Goal: Transaction & Acquisition: Obtain resource

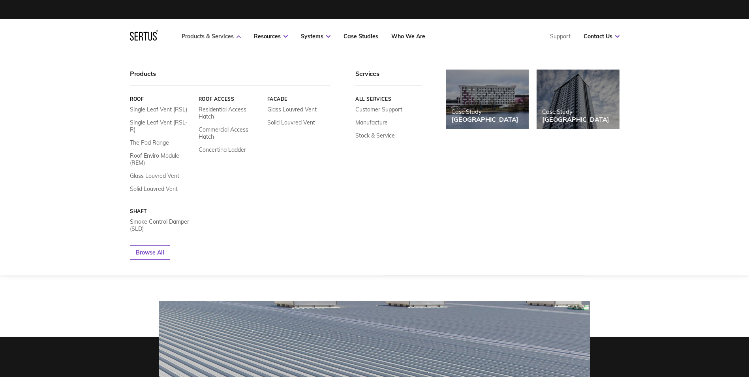
click at [208, 37] on link "Products & Services" at bounding box center [211, 36] width 59 height 7
click at [205, 32] on nav "Products & Services Resources Systems Case Studies Who We Are Support Contact U…" at bounding box center [374, 36] width 489 height 35
click at [161, 122] on link "Single Leaf Vent (RSL-R)" at bounding box center [161, 126] width 63 height 14
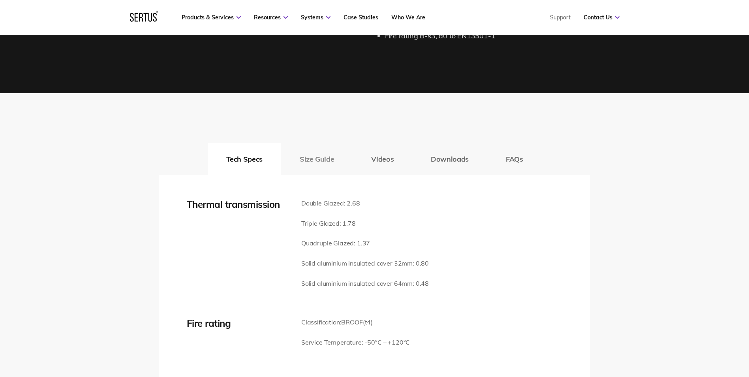
scroll to position [1066, 0]
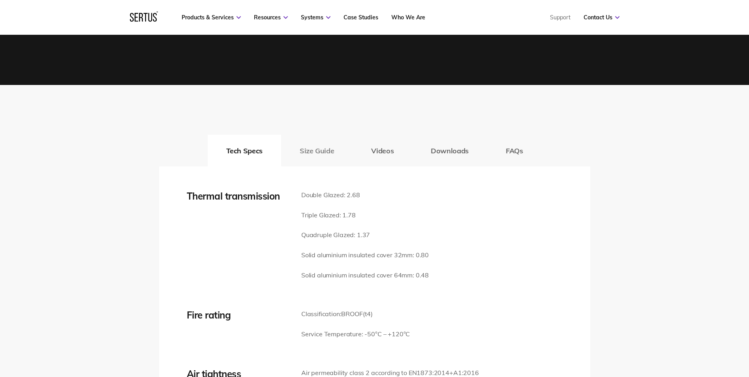
click at [321, 148] on button "Size Guide" at bounding box center [316, 151] width 71 height 32
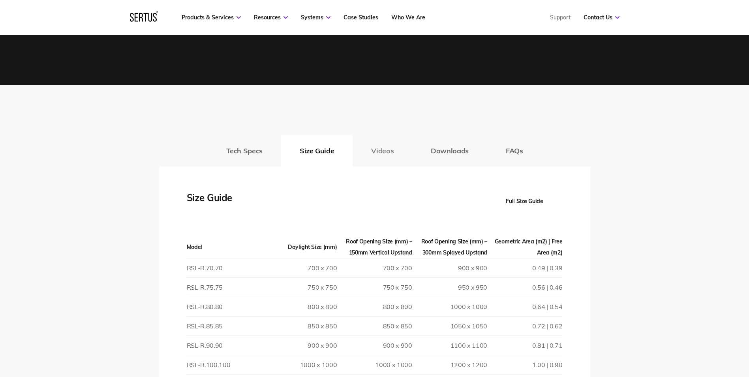
click at [387, 149] on button "Videos" at bounding box center [382, 151] width 60 height 32
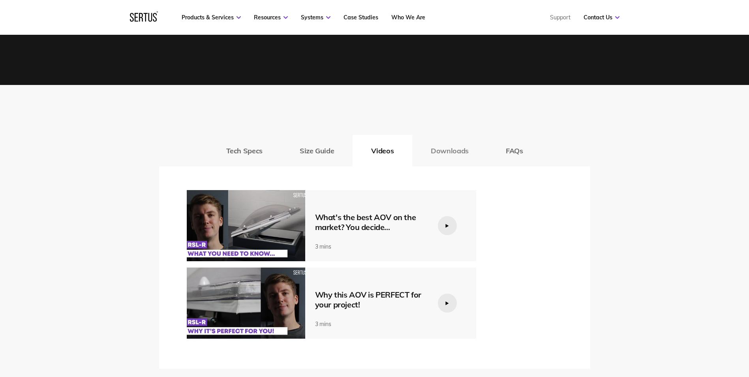
click at [441, 148] on button "Downloads" at bounding box center [449, 151] width 75 height 32
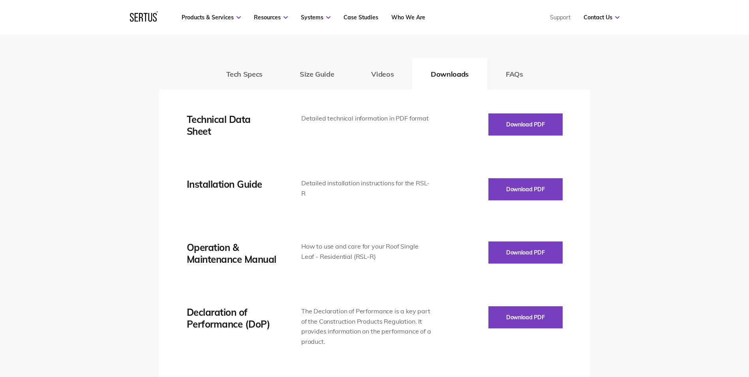
scroll to position [1184, 0]
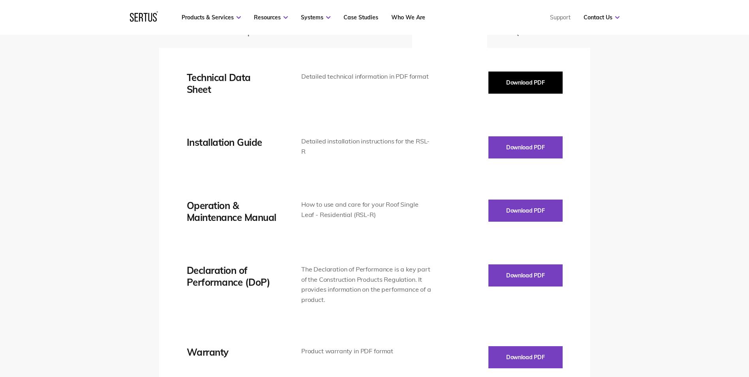
click at [504, 85] on button "Download PDF" at bounding box center [525, 82] width 74 height 22
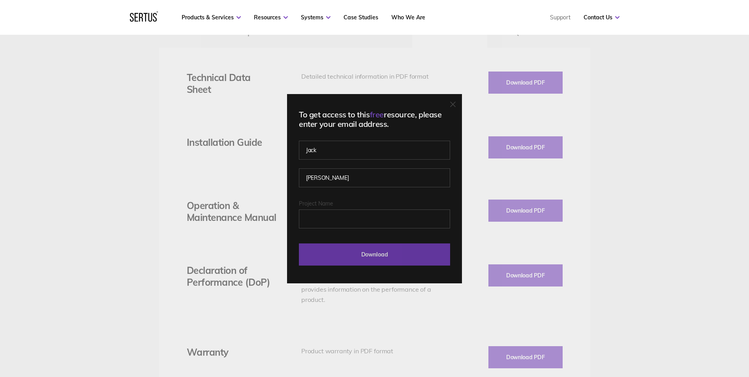
click at [341, 257] on input "Download" at bounding box center [374, 254] width 151 height 22
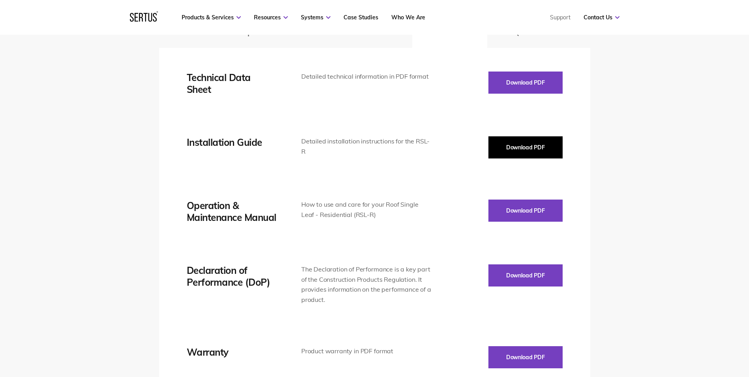
click at [504, 150] on button "Download PDF" at bounding box center [525, 147] width 74 height 22
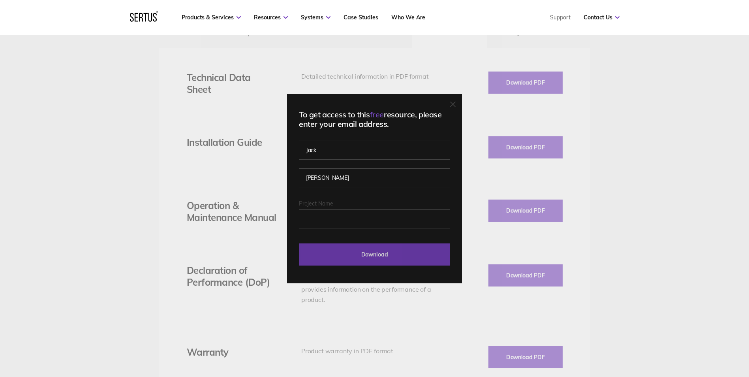
click at [364, 246] on input "Download" at bounding box center [374, 254] width 151 height 22
